Goal: Information Seeking & Learning: Learn about a topic

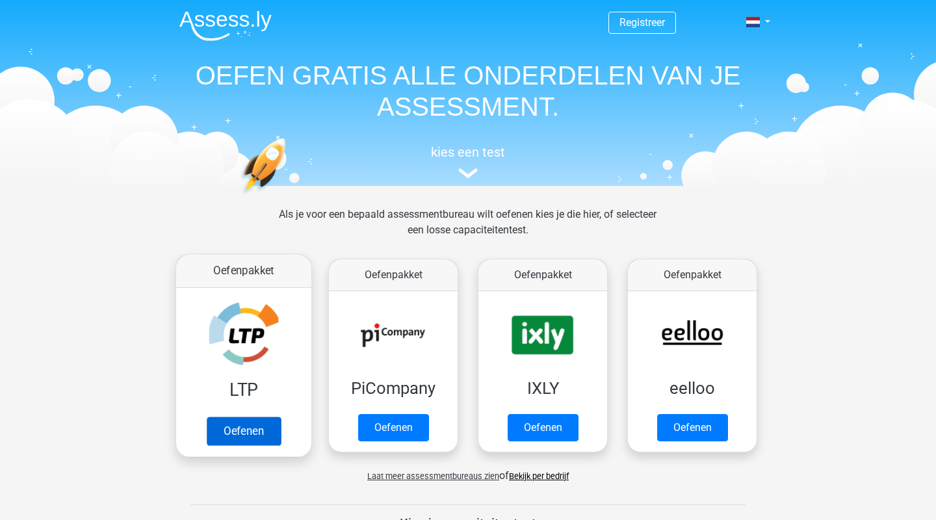
click at [261, 431] on link "Oefenen" at bounding box center [244, 431] width 74 height 29
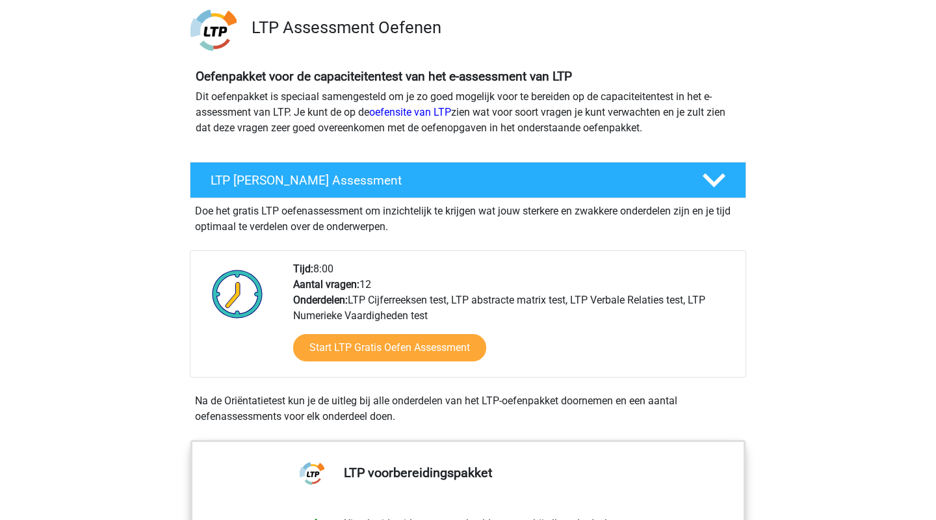
scroll to position [89, 0]
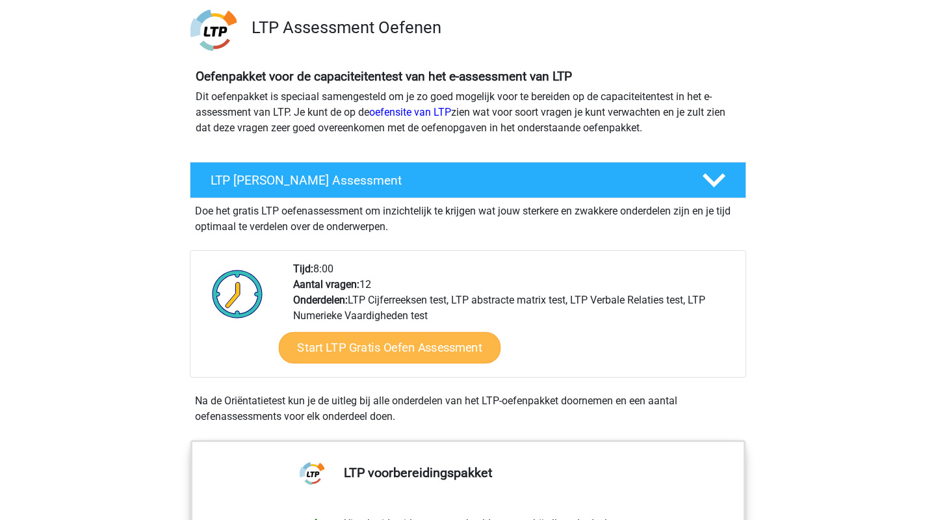
click at [380, 347] on link "Start LTP Gratis Oefen Assessment" at bounding box center [390, 347] width 222 height 31
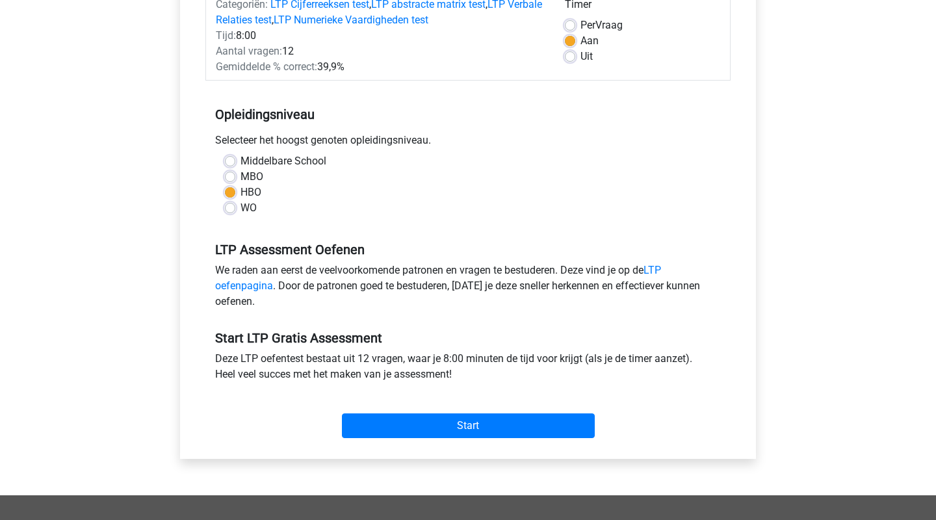
scroll to position [196, 0]
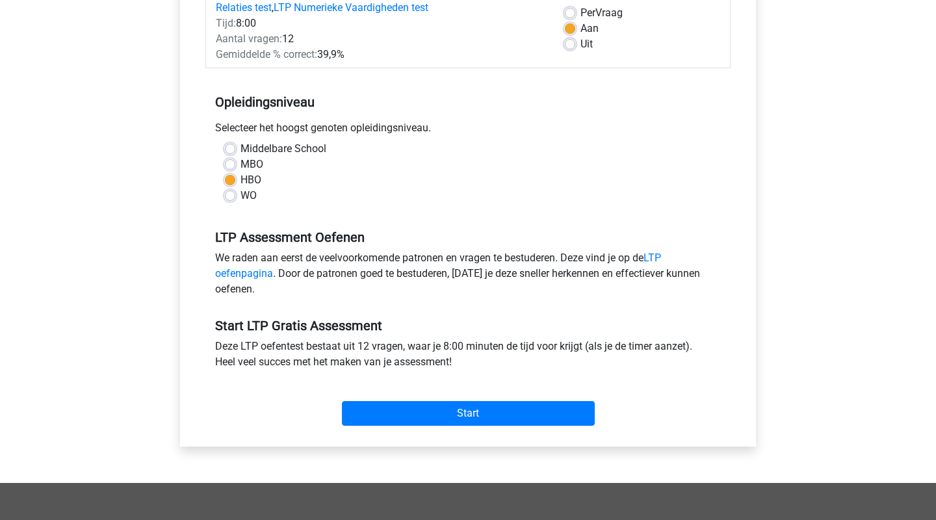
click at [241, 166] on label "MBO" at bounding box center [252, 165] width 23 height 16
click at [233, 166] on input "MBO" at bounding box center [230, 163] width 10 height 13
radio input "true"
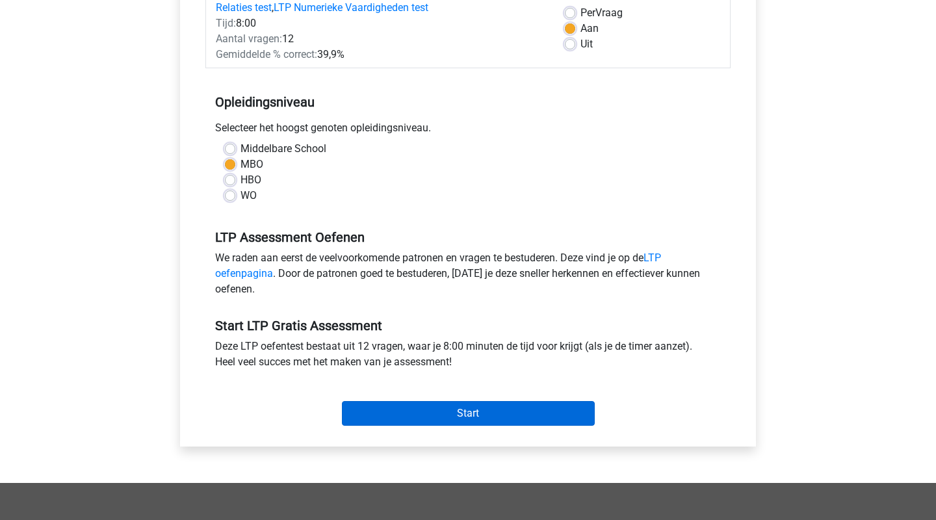
click at [463, 408] on input "Start" at bounding box center [468, 413] width 253 height 25
click at [465, 418] on input "Start" at bounding box center [468, 413] width 253 height 25
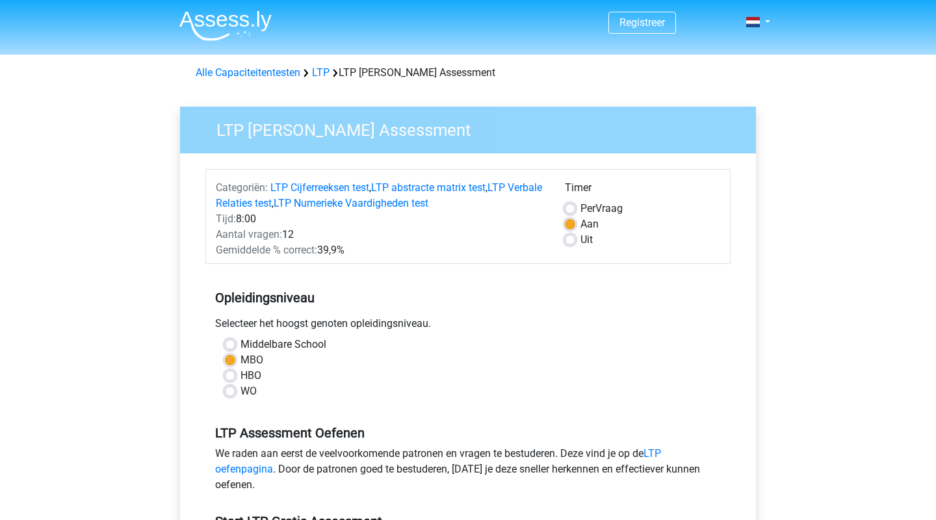
scroll to position [196, 0]
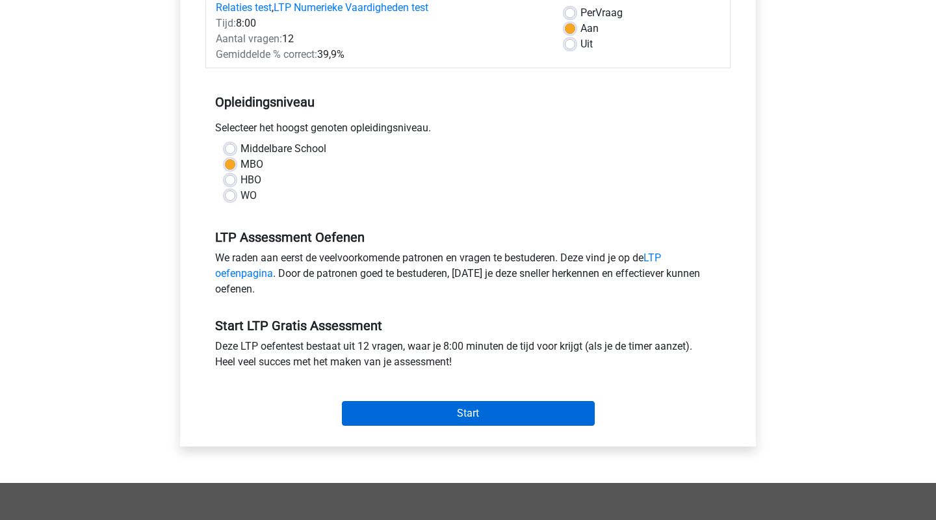
click at [459, 411] on input "Start" at bounding box center [468, 413] width 253 height 25
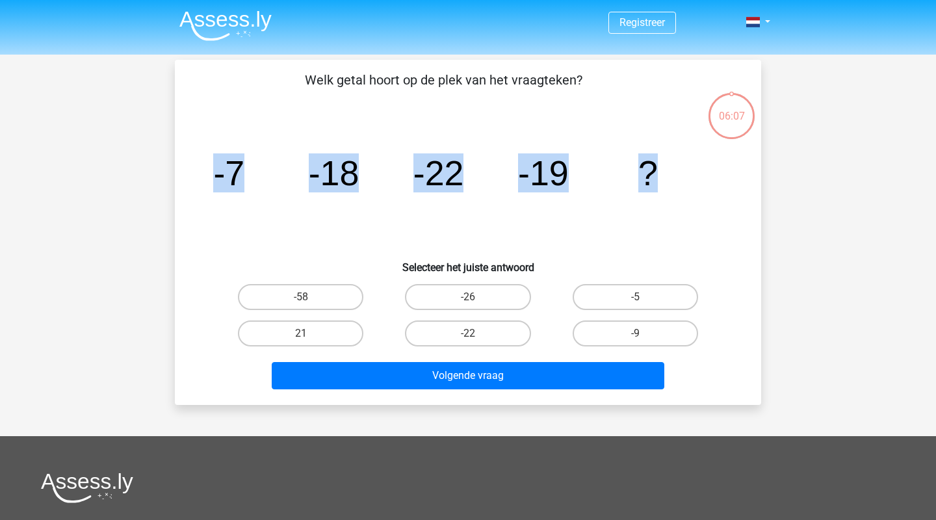
drag, startPoint x: 215, startPoint y: 168, endPoint x: 656, endPoint y: 174, distance: 440.8
click at [656, 174] on g "-7 -18 -22 -19 ?" at bounding box center [435, 172] width 445 height 39
copy g "-7 -18 -22 -19 ?"
drag, startPoint x: 309, startPoint y: 77, endPoint x: 597, endPoint y: 77, distance: 287.3
click at [597, 77] on p "Welk getal hoort op de plek van het vraagteken?" at bounding box center [444, 89] width 496 height 39
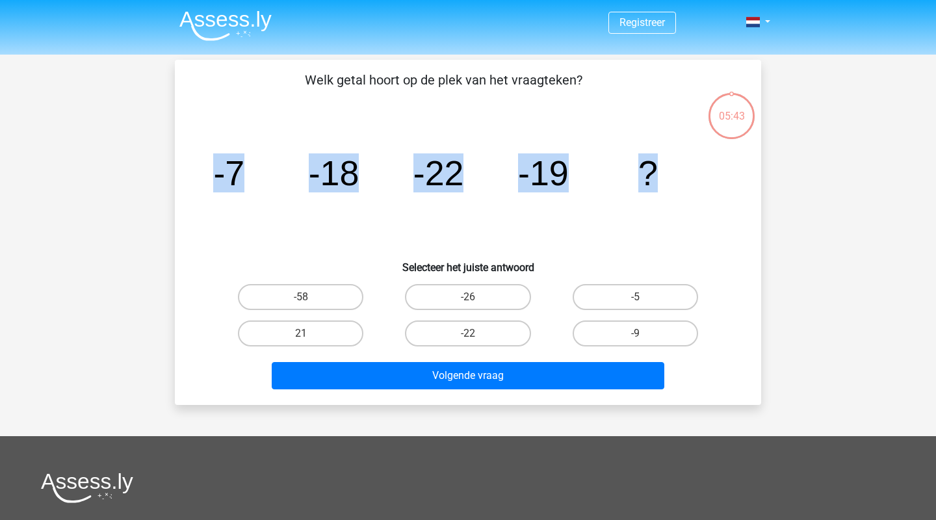
copy p "Welk getal hoort op de plek van het vraagteken?"
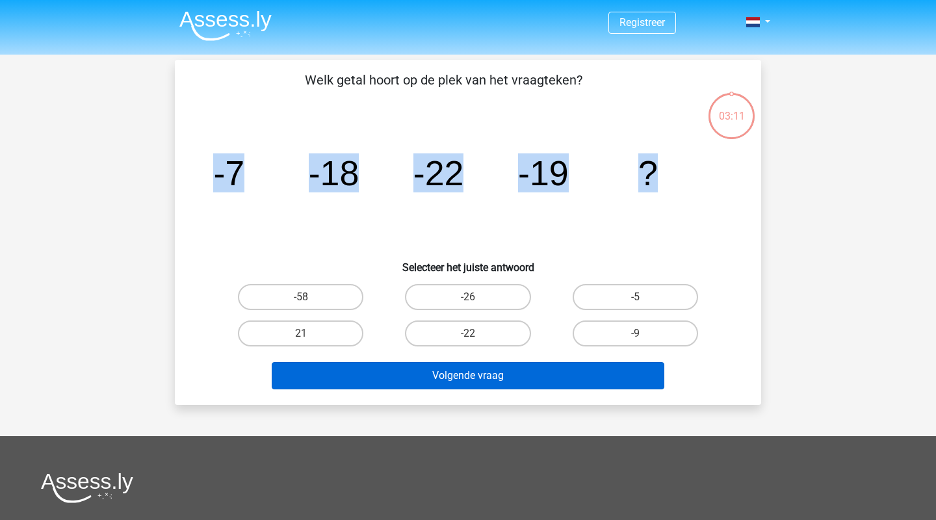
click at [528, 380] on button "Volgende vraag" at bounding box center [468, 375] width 393 height 27
click at [529, 378] on button "Volgende vraag" at bounding box center [468, 375] width 393 height 27
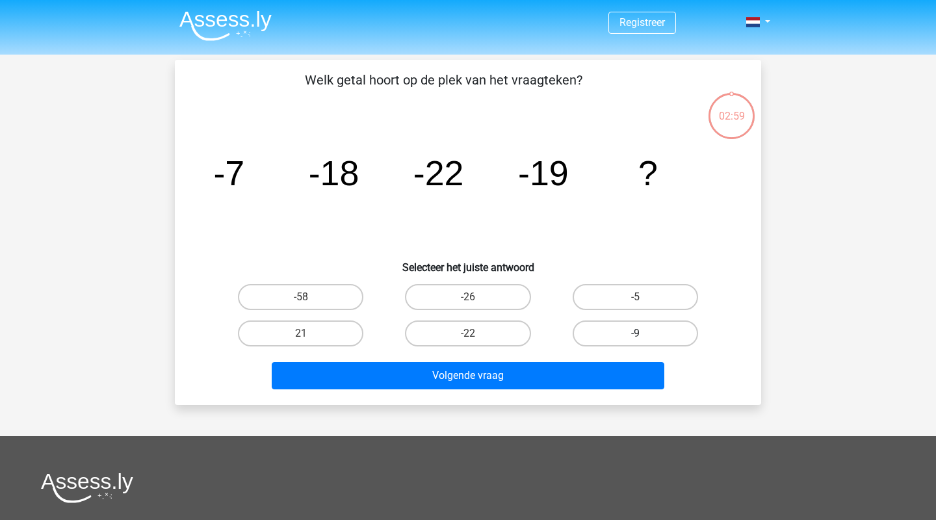
click at [605, 330] on label "-9" at bounding box center [635, 333] width 125 height 26
click at [635, 333] on input "-9" at bounding box center [639, 337] width 8 height 8
radio input "true"
click at [593, 358] on div "Volgende vraag" at bounding box center [468, 373] width 545 height 43
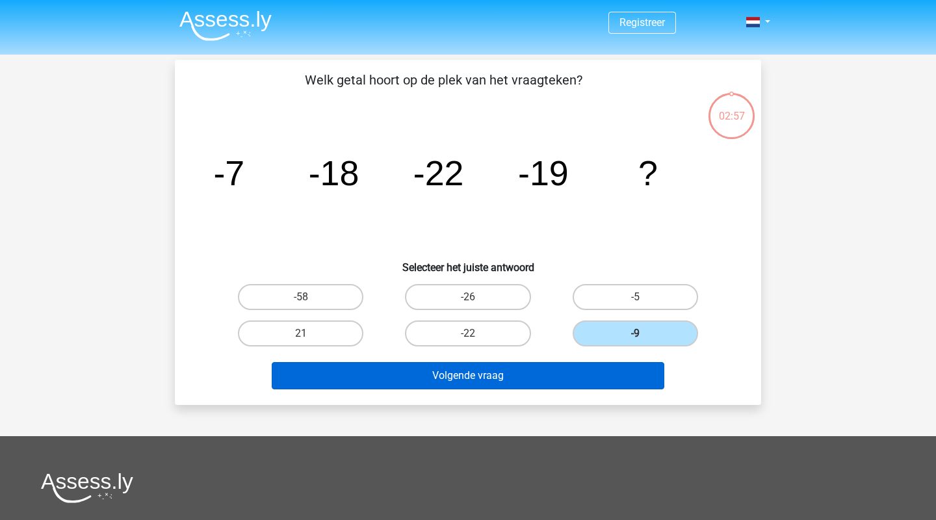
click at [587, 378] on button "Volgende vraag" at bounding box center [468, 375] width 393 height 27
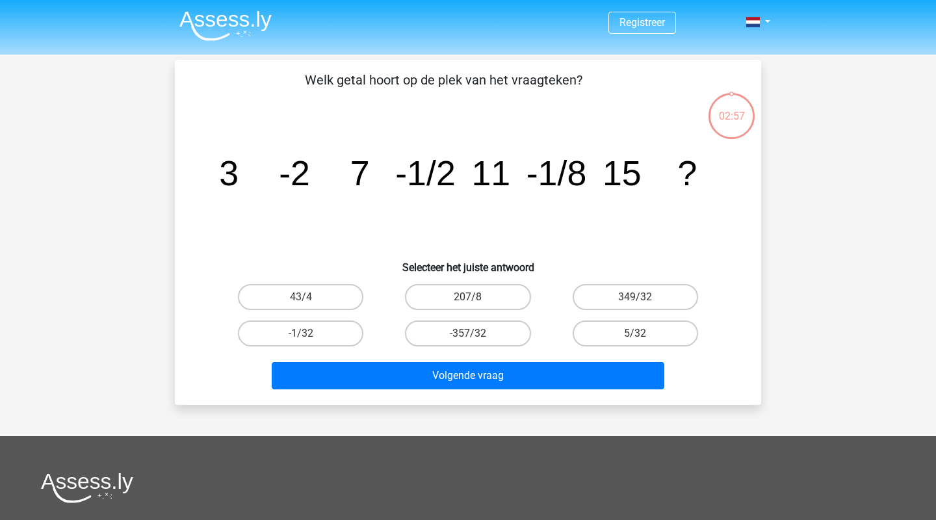
scroll to position [60, 0]
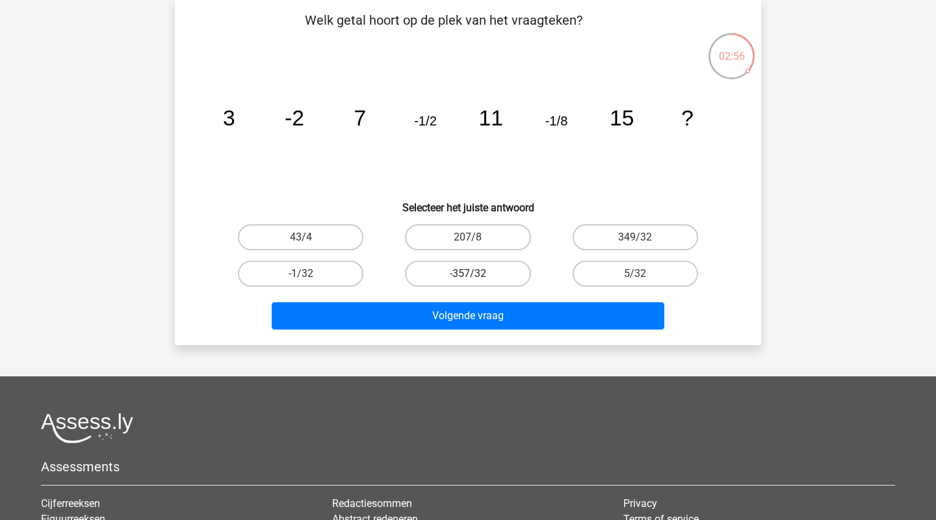
click at [468, 260] on div "-357/32" at bounding box center [467, 273] width 167 height 36
click at [475, 272] on label "-357/32" at bounding box center [467, 274] width 125 height 26
click at [475, 274] on input "-357/32" at bounding box center [472, 278] width 8 height 8
radio input "true"
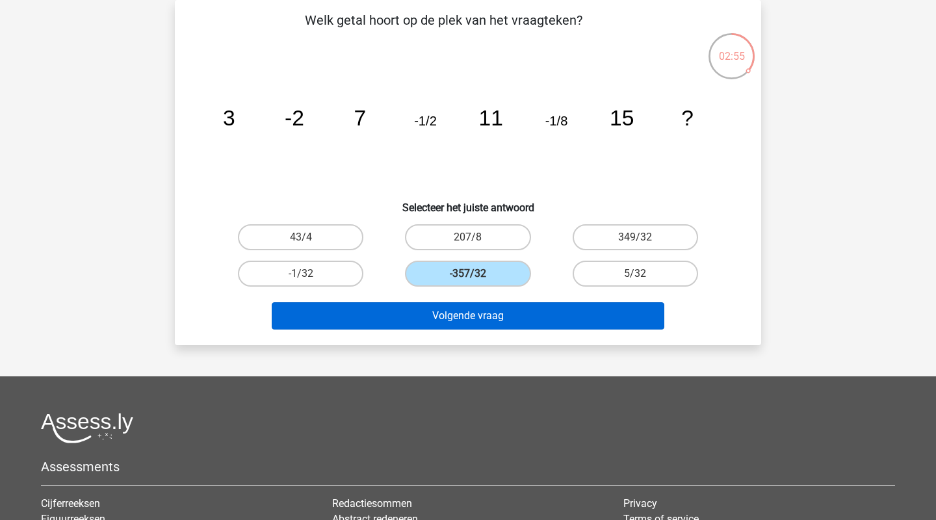
click at [515, 319] on button "Volgende vraag" at bounding box center [468, 315] width 393 height 27
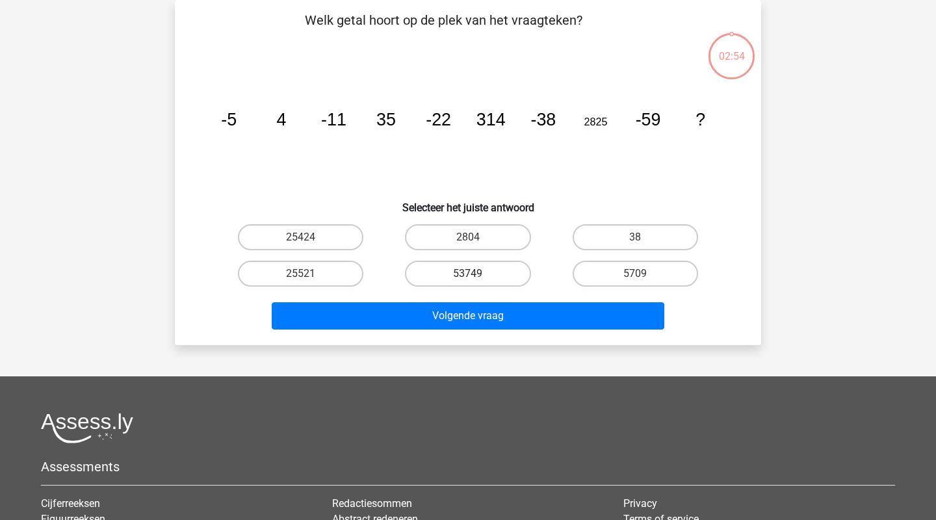
click at [494, 283] on label "53749" at bounding box center [467, 274] width 125 height 26
click at [477, 282] on input "53749" at bounding box center [472, 278] width 8 height 8
radio input "true"
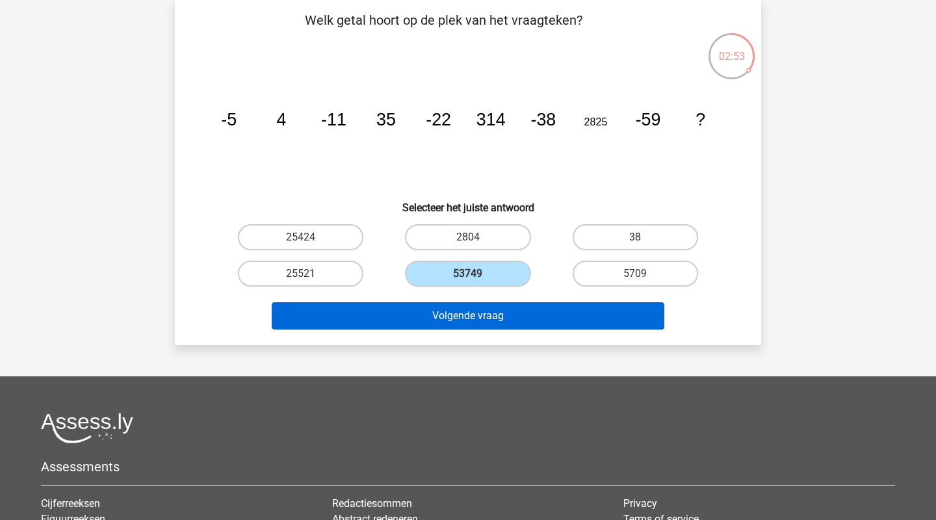
click at [506, 314] on button "Volgende vraag" at bounding box center [468, 315] width 393 height 27
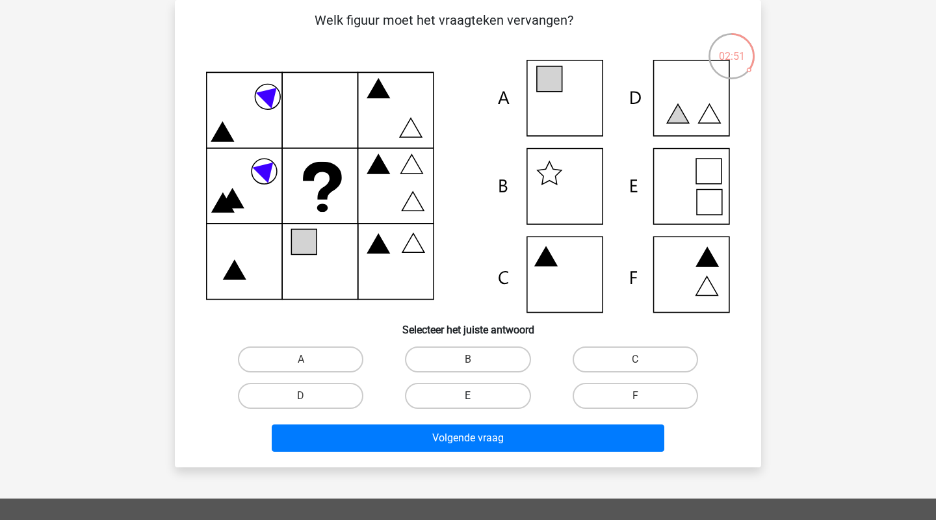
click at [512, 389] on label "E" at bounding box center [467, 396] width 125 height 26
click at [477, 396] on input "E" at bounding box center [472, 400] width 8 height 8
radio input "true"
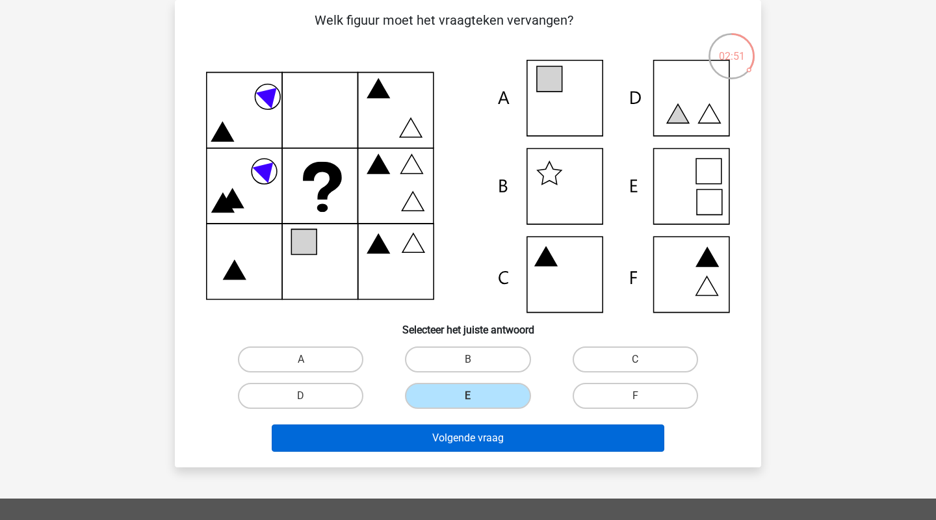
click at [512, 438] on button "Volgende vraag" at bounding box center [468, 438] width 393 height 27
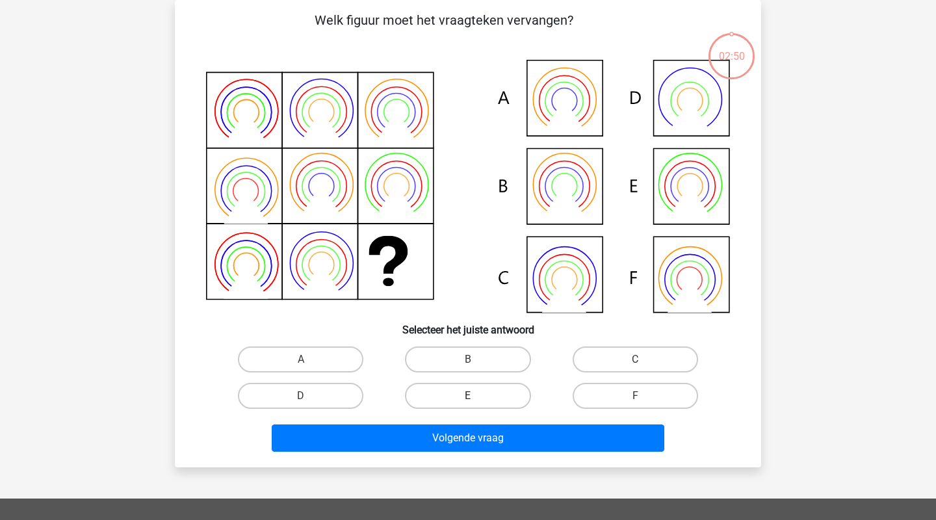
click at [493, 400] on label "E" at bounding box center [467, 396] width 125 height 26
click at [477, 400] on input "E" at bounding box center [472, 400] width 8 height 8
radio input "true"
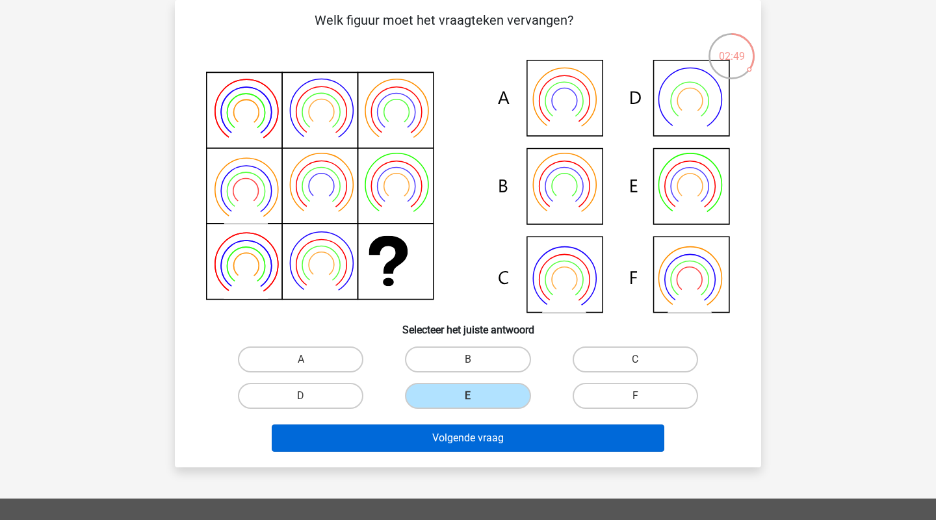
click at [506, 434] on button "Volgende vraag" at bounding box center [468, 438] width 393 height 27
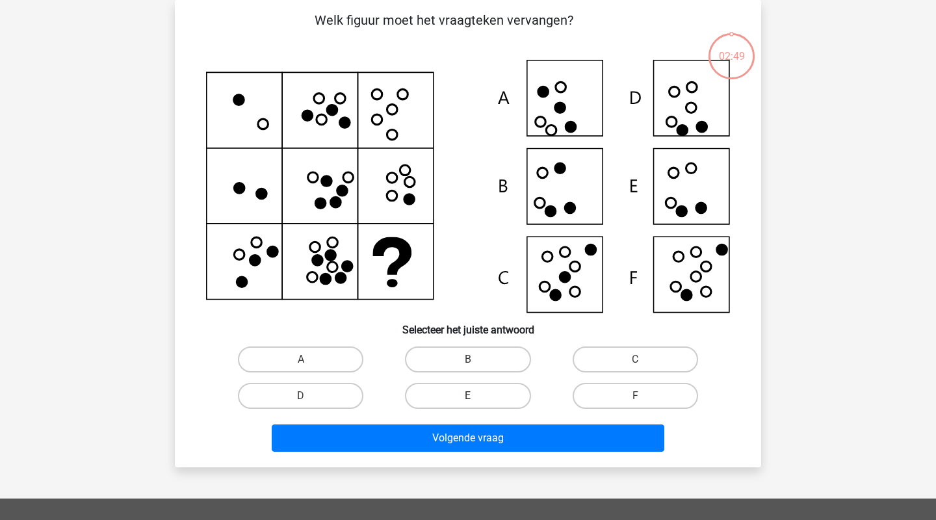
click at [491, 403] on label "E" at bounding box center [467, 396] width 125 height 26
click at [477, 403] on input "E" at bounding box center [472, 400] width 8 height 8
radio input "true"
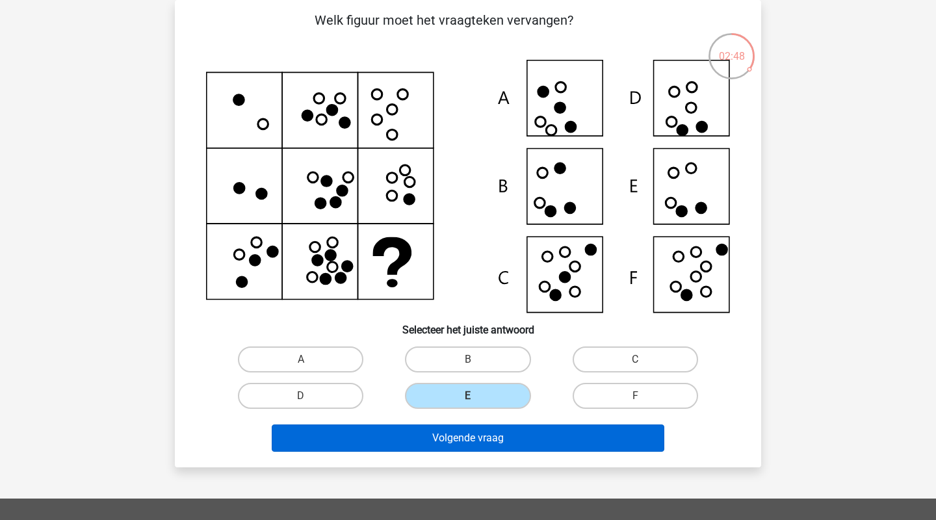
click at [499, 436] on button "Volgende vraag" at bounding box center [468, 438] width 393 height 27
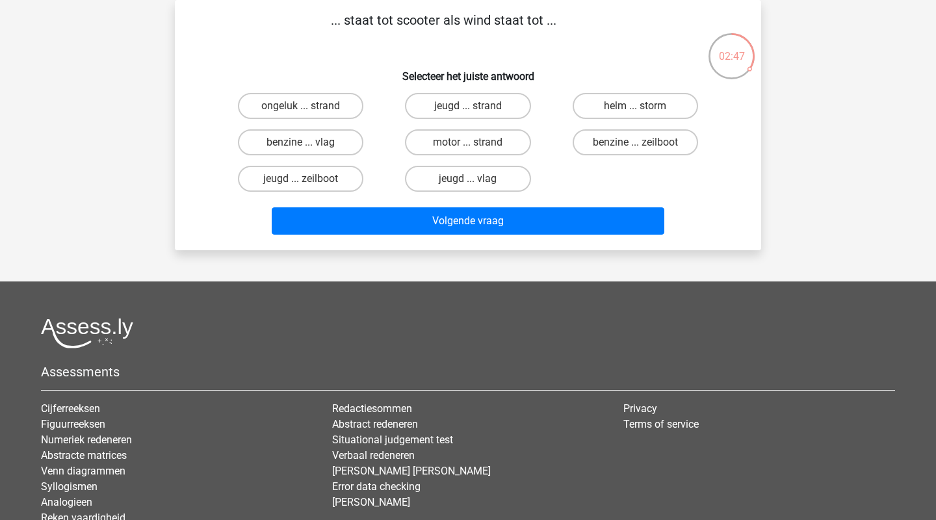
click at [469, 182] on input "jeugd ... vlag" at bounding box center [472, 183] width 8 height 8
radio input "true"
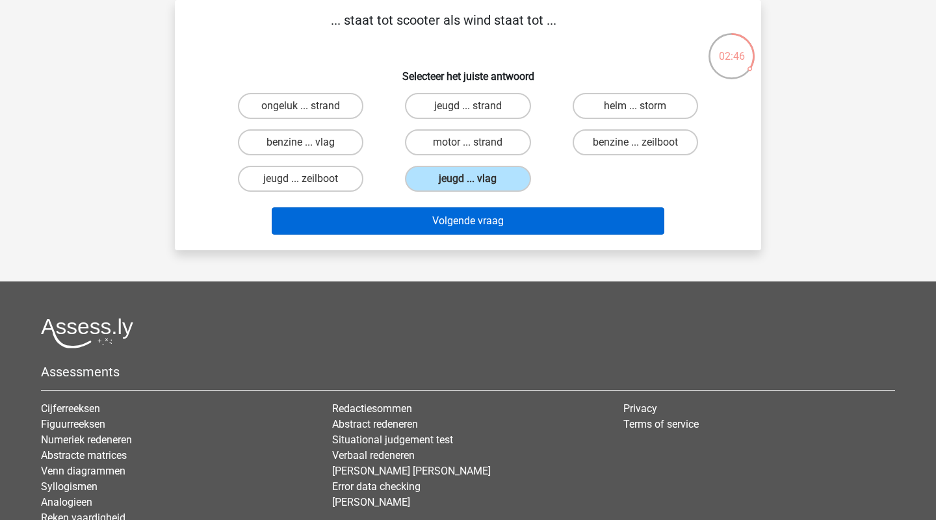
click at [478, 219] on button "Volgende vraag" at bounding box center [468, 220] width 393 height 27
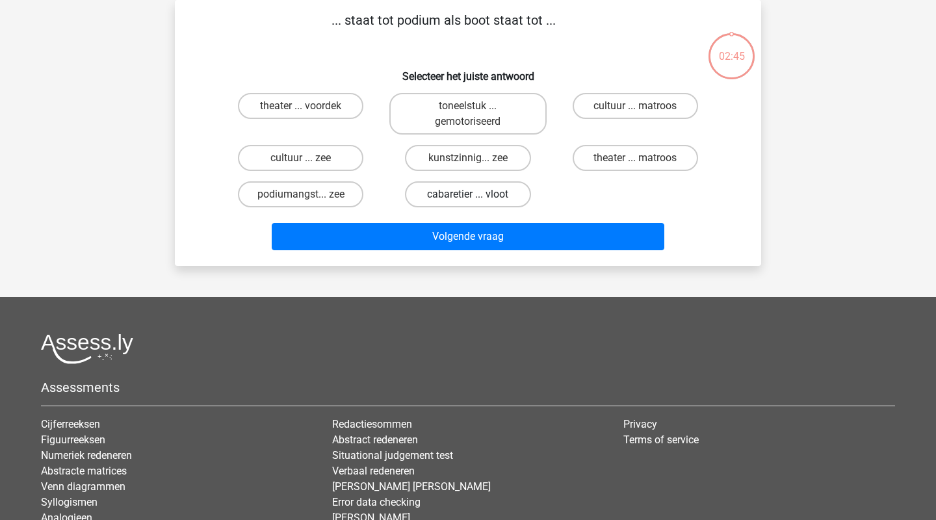
click at [475, 189] on label "cabaretier ... vloot" at bounding box center [467, 194] width 125 height 26
click at [475, 194] on input "cabaretier ... vloot" at bounding box center [472, 198] width 8 height 8
radio input "true"
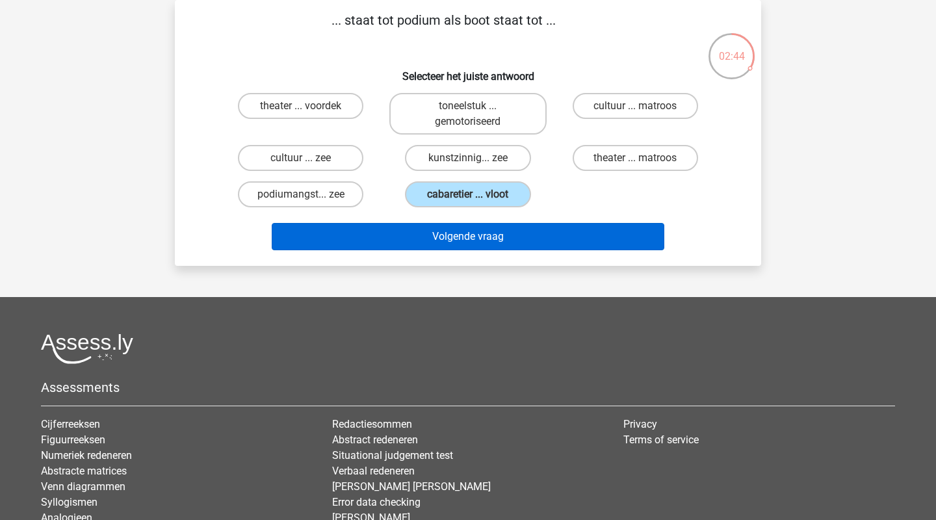
click at [486, 227] on button "Volgende vraag" at bounding box center [468, 236] width 393 height 27
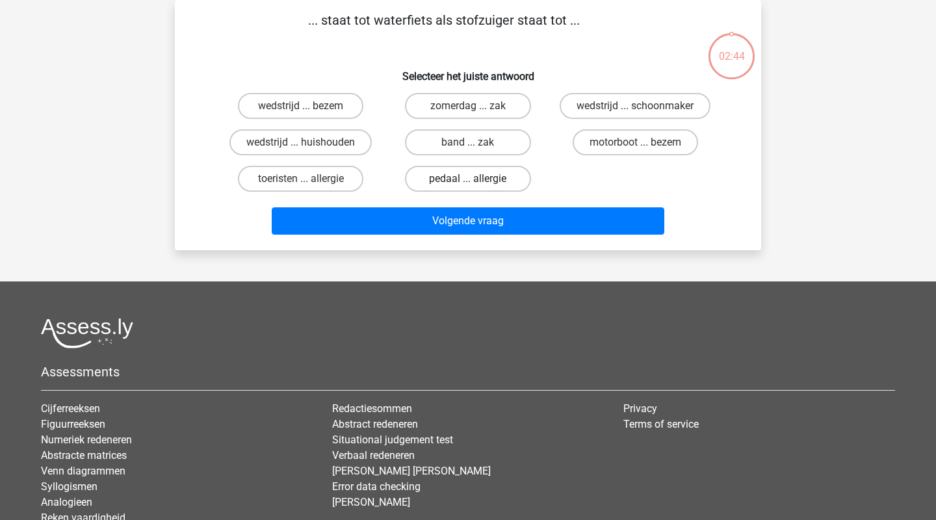
click at [474, 190] on label "pedaal ... allergie" at bounding box center [467, 179] width 125 height 26
click at [474, 187] on input "pedaal ... allergie" at bounding box center [472, 183] width 8 height 8
radio input "true"
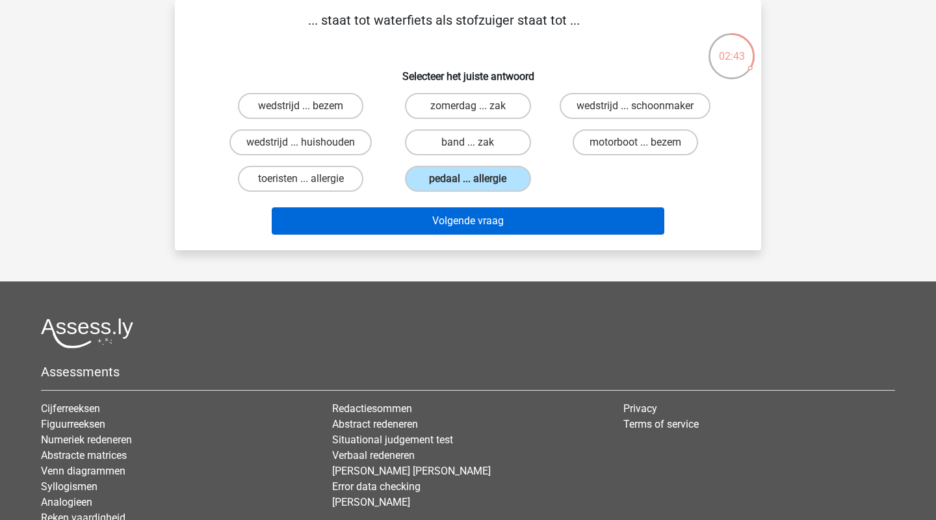
click at [482, 211] on button "Volgende vraag" at bounding box center [468, 220] width 393 height 27
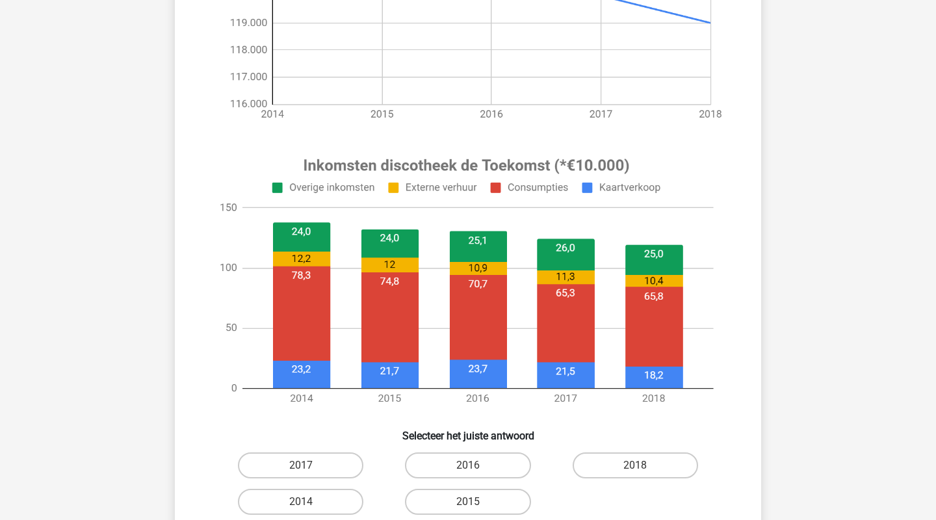
scroll to position [384, 0]
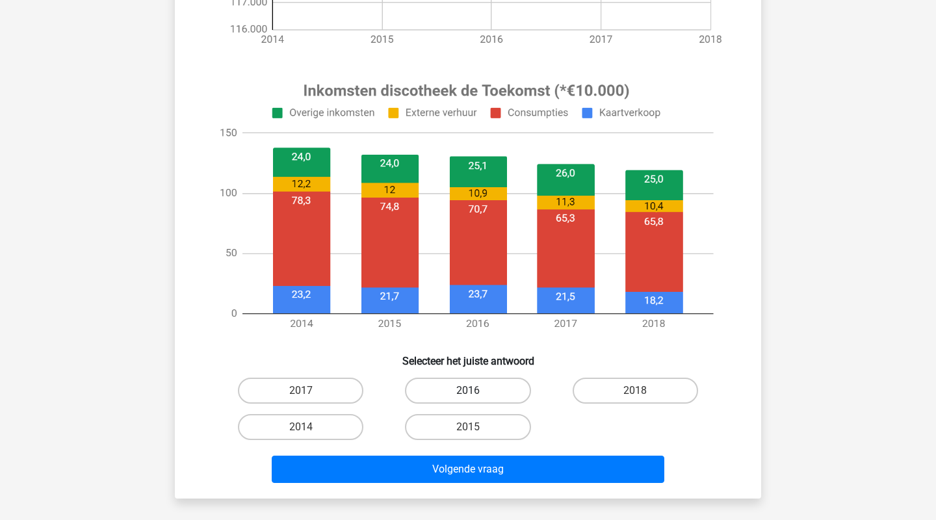
click at [488, 387] on label "2016" at bounding box center [467, 391] width 125 height 26
click at [477, 391] on input "2016" at bounding box center [472, 395] width 8 height 8
radio input "true"
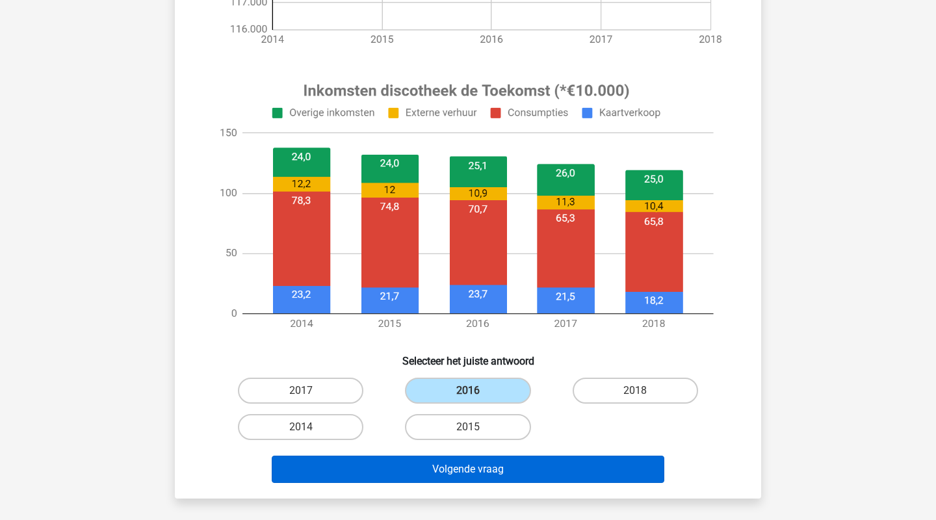
click at [496, 469] on button "Volgende vraag" at bounding box center [468, 469] width 393 height 27
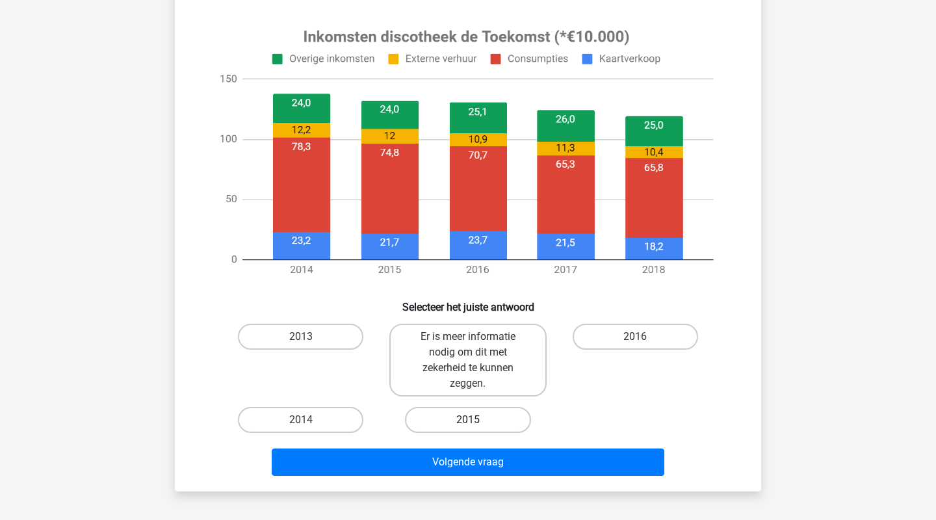
scroll to position [482, 0]
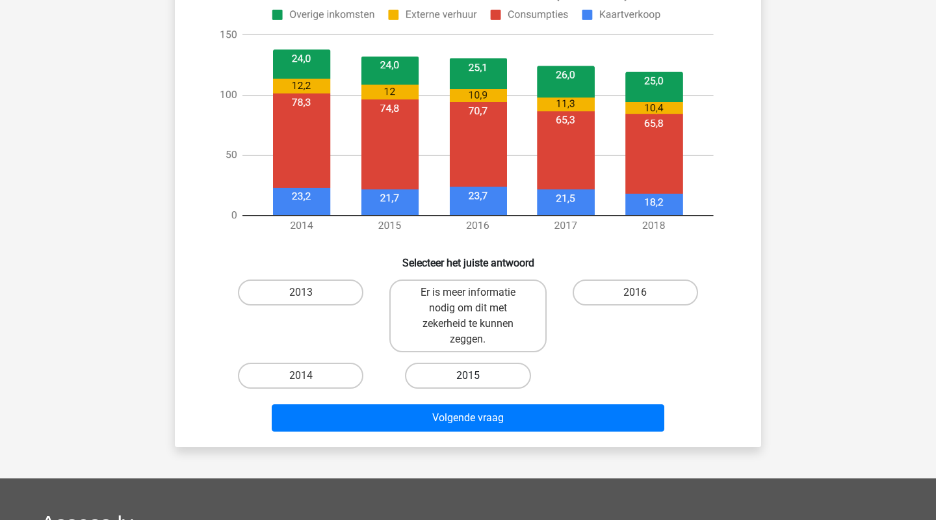
click at [477, 376] on label "2015" at bounding box center [467, 376] width 125 height 26
click at [477, 376] on input "2015" at bounding box center [472, 380] width 8 height 8
radio input "true"
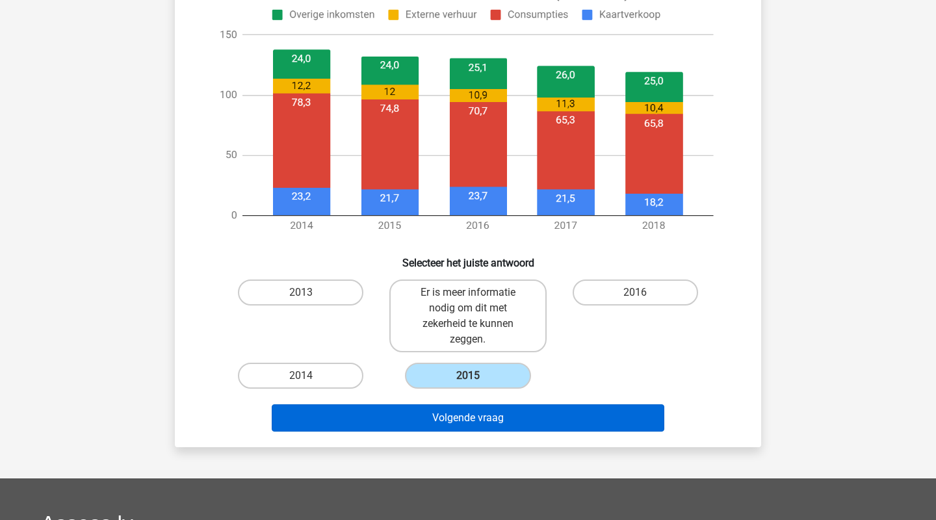
click at [492, 422] on button "Volgende vraag" at bounding box center [468, 417] width 393 height 27
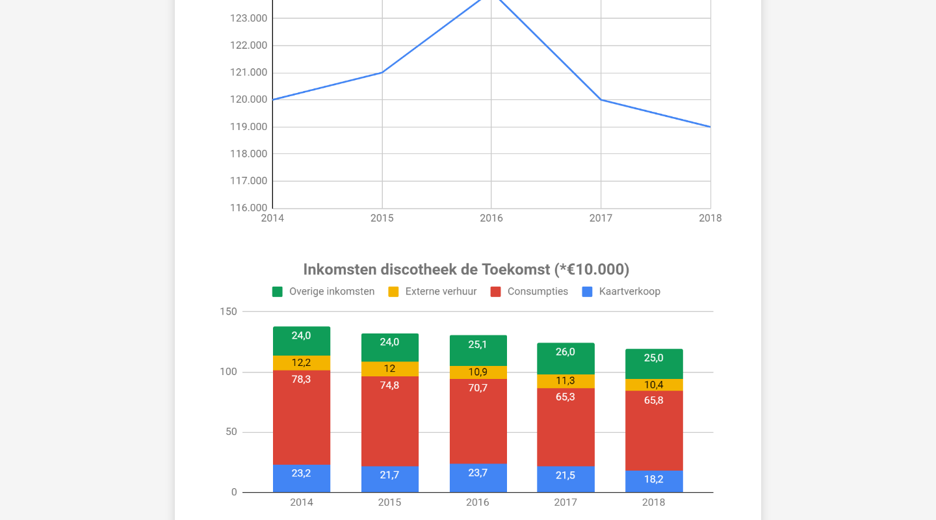
scroll to position [340, 0]
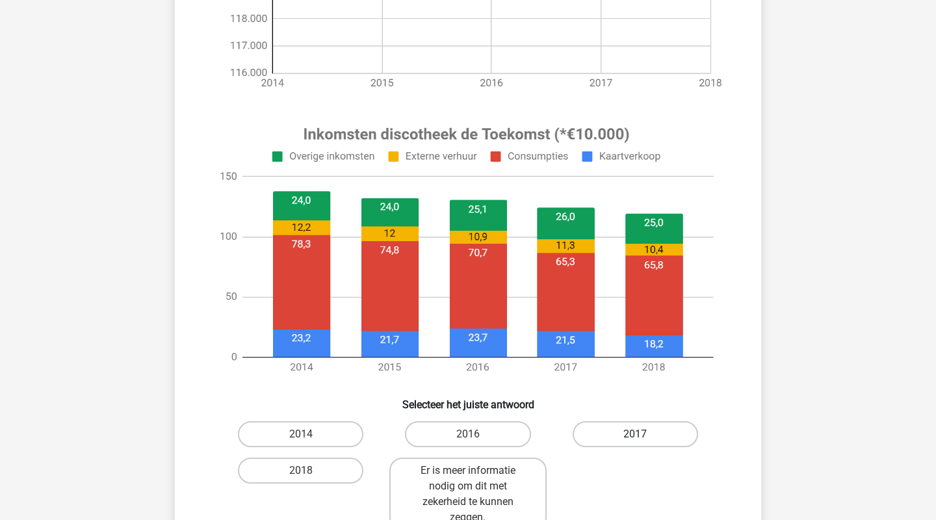
click at [599, 426] on label "2017" at bounding box center [635, 434] width 125 height 26
click at [635, 434] on input "2017" at bounding box center [639, 438] width 8 height 8
radio input "true"
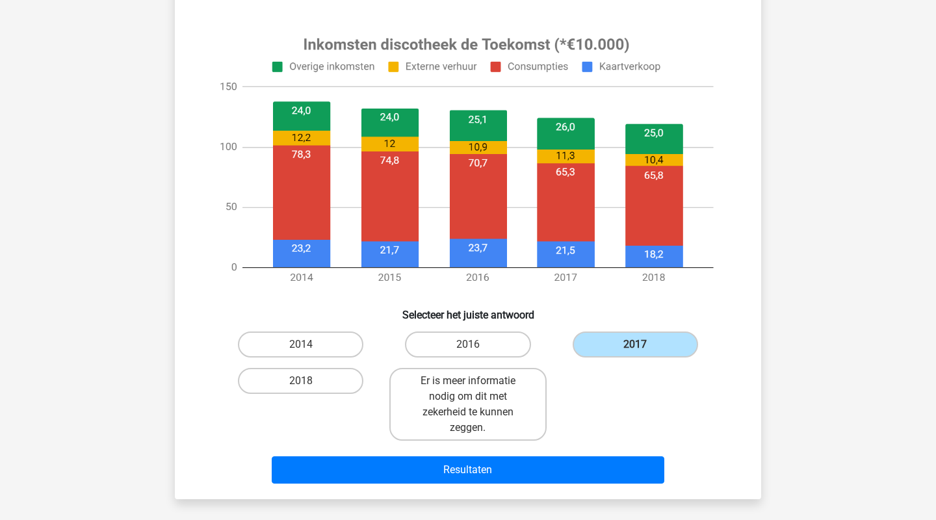
scroll to position [575, 0]
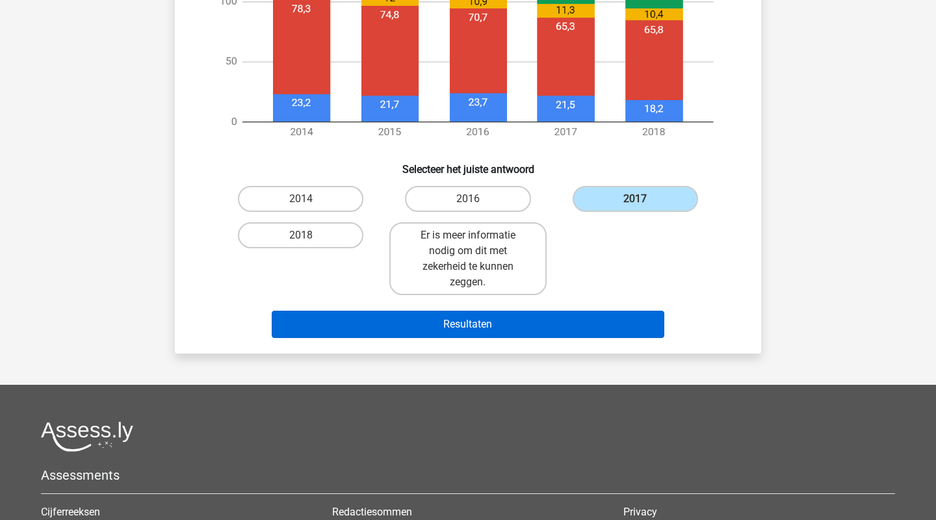
click at [535, 330] on button "Resultaten" at bounding box center [468, 324] width 393 height 27
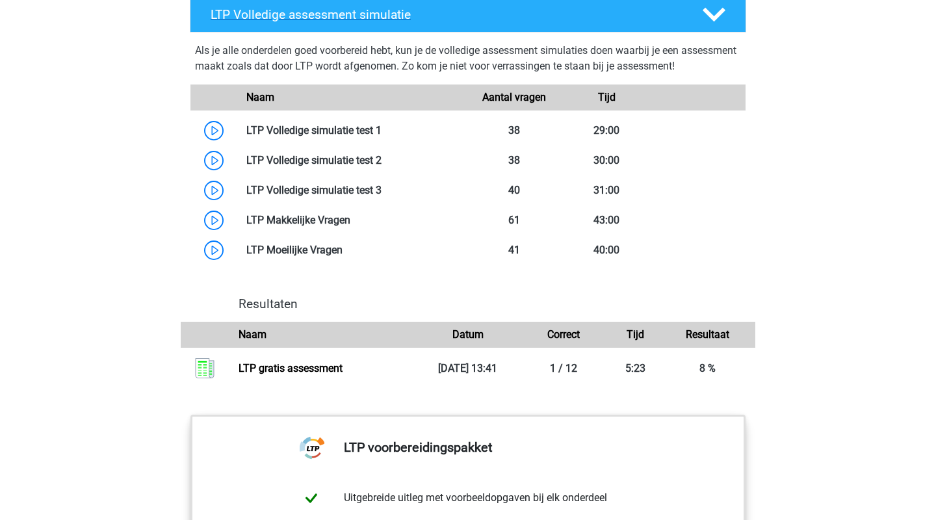
scroll to position [1088, 0]
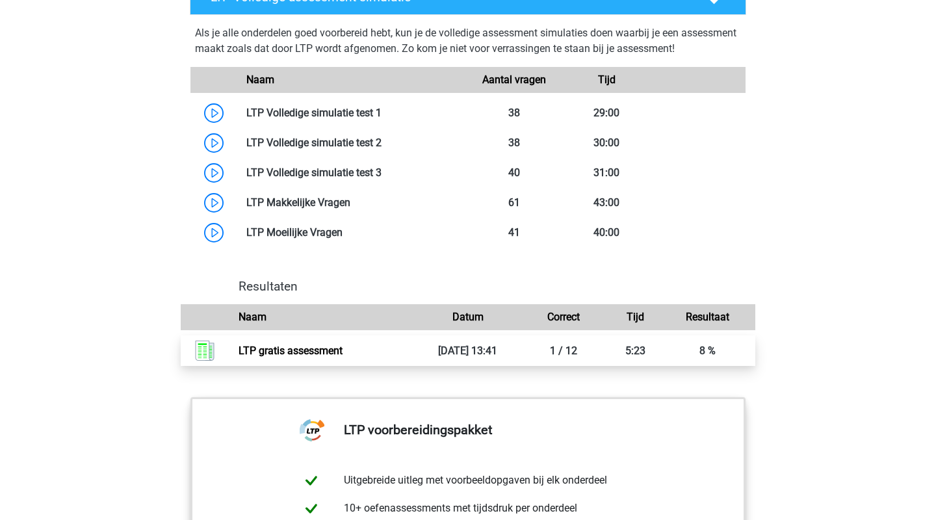
click at [328, 345] on link "LTP gratis assessment" at bounding box center [291, 351] width 104 height 12
